Goal: Task Accomplishment & Management: Use online tool/utility

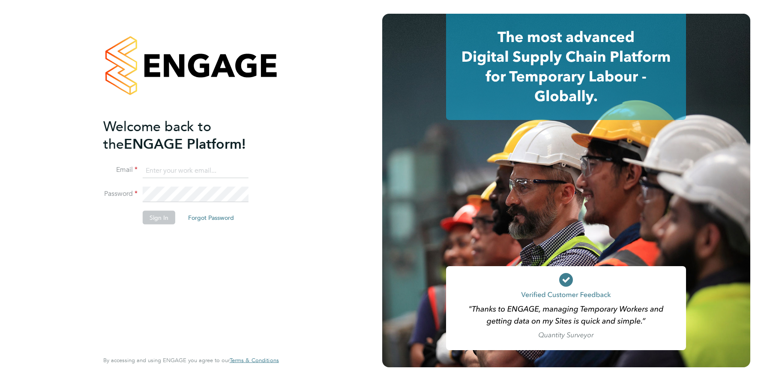
click at [183, 171] on input at bounding box center [196, 170] width 106 height 15
type input "support@engagelabs.io"
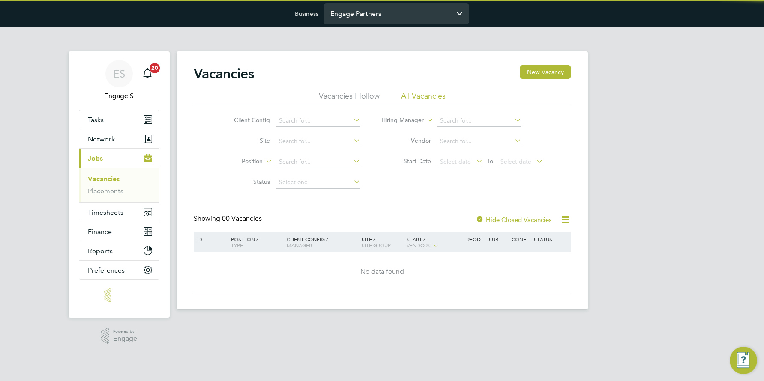
click at [408, 14] on input "Engage Partners" at bounding box center [397, 13] width 146 height 20
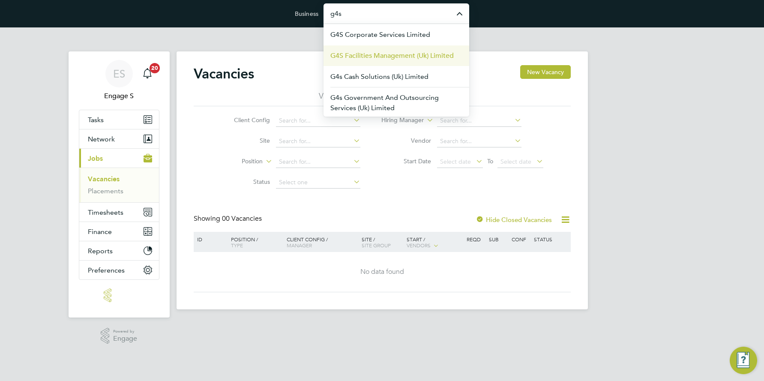
click at [384, 56] on span "G4S Facilities Management (Uk) Limited" at bounding box center [391, 56] width 123 height 10
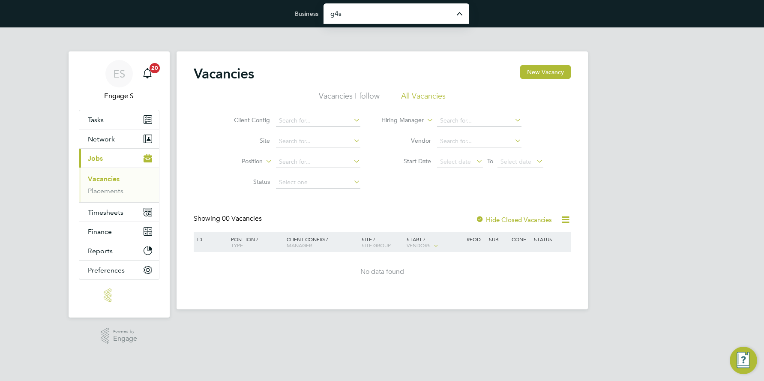
type input "G4S Facilities Management (Uk) Limited"
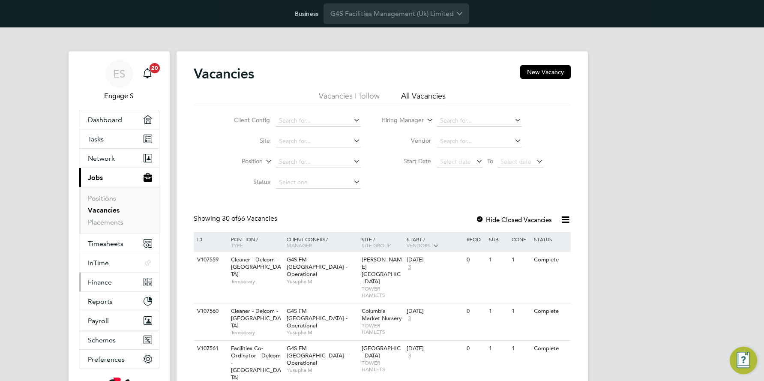
click at [108, 283] on span "Finance" at bounding box center [100, 282] width 24 height 8
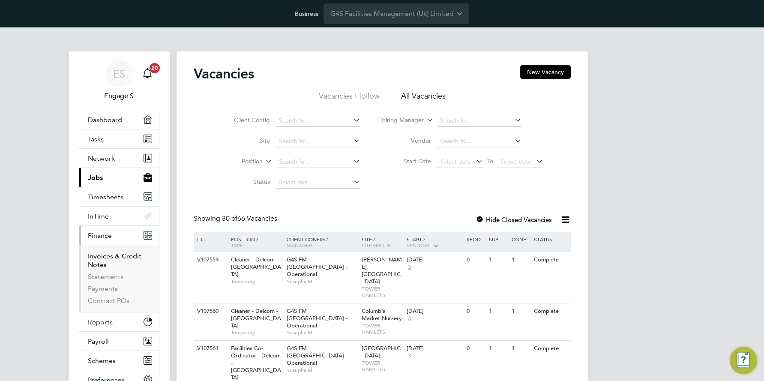
click at [106, 258] on link "Invoices & Credit Notes" at bounding box center [115, 260] width 54 height 17
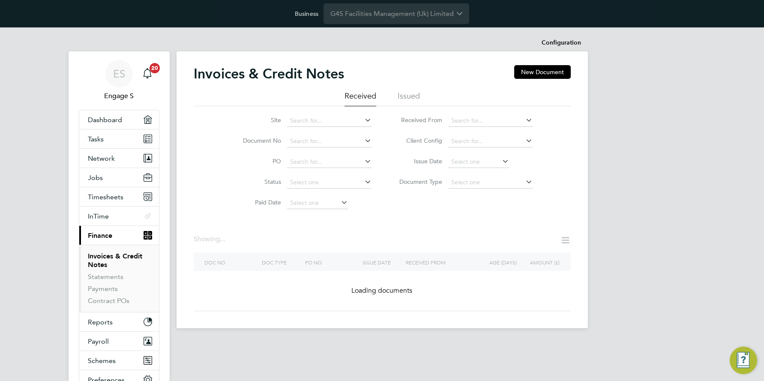
click at [566, 239] on icon at bounding box center [565, 240] width 11 height 11
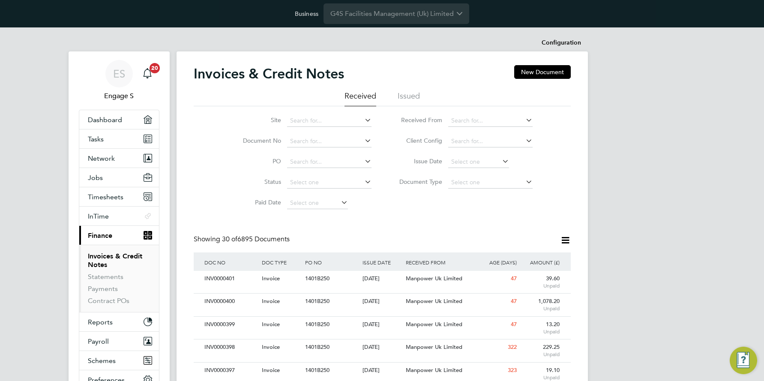
click at [501, 159] on icon at bounding box center [501, 161] width 0 height 12
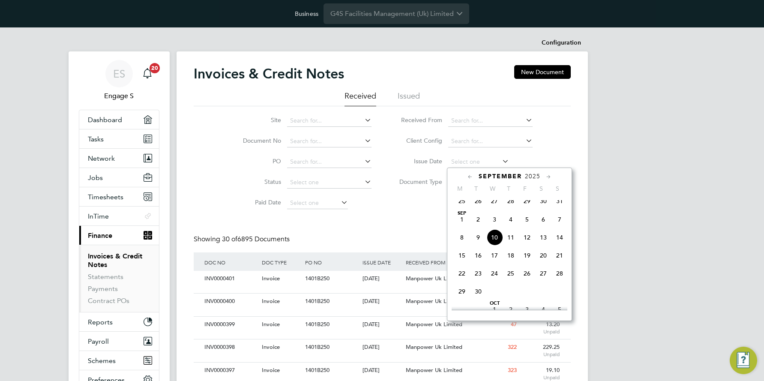
click at [470, 175] on icon at bounding box center [470, 176] width 8 height 9
click at [529, 262] on span "25" at bounding box center [527, 260] width 16 height 16
type input "25 Jul 2025"
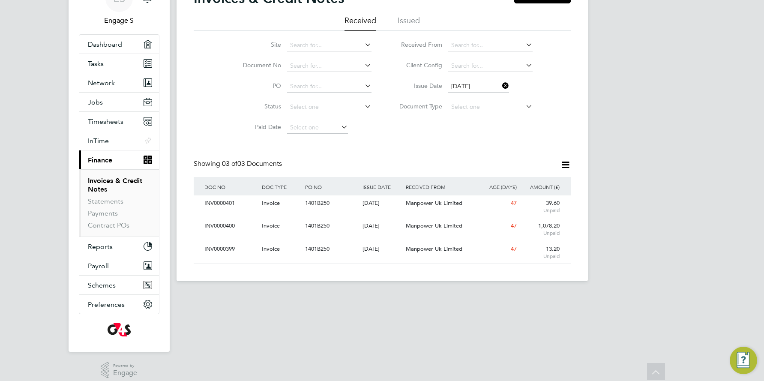
click at [567, 164] on icon at bounding box center [565, 164] width 11 height 11
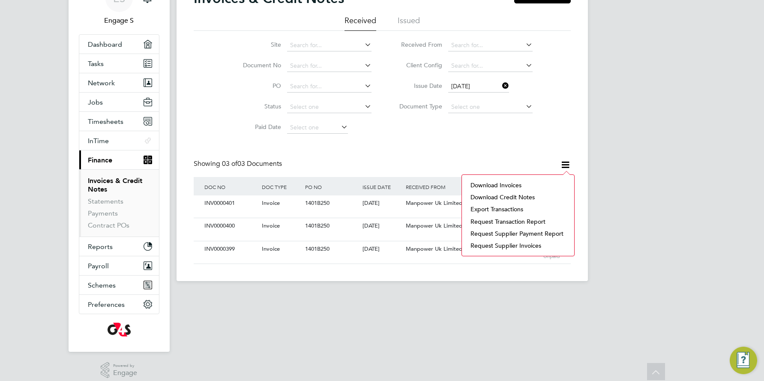
click at [604, 159] on div "ES Engage S Notifications 20 Applications: Dashboard Tasks Network Team Members…" at bounding box center [382, 123] width 764 height 343
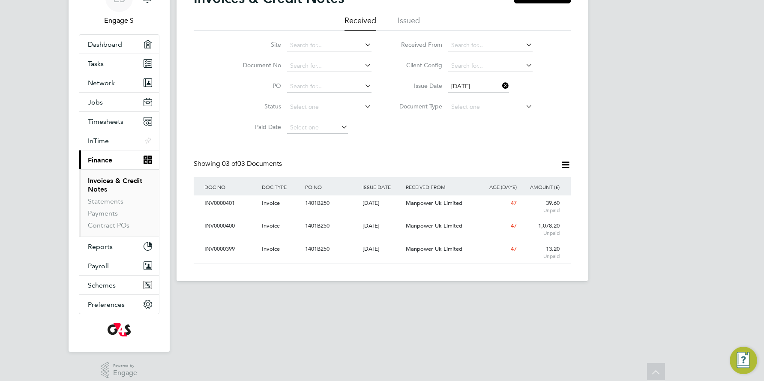
click at [564, 167] on icon at bounding box center [565, 164] width 11 height 11
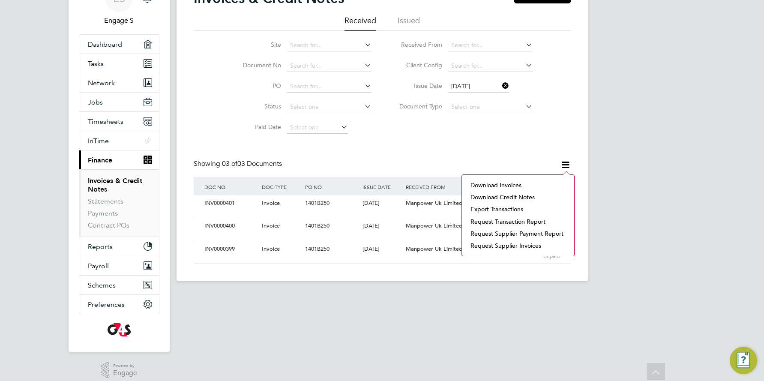
click at [501, 184] on li "Download invoices" at bounding box center [518, 185] width 104 height 12
